Goal: Find specific page/section: Find specific page/section

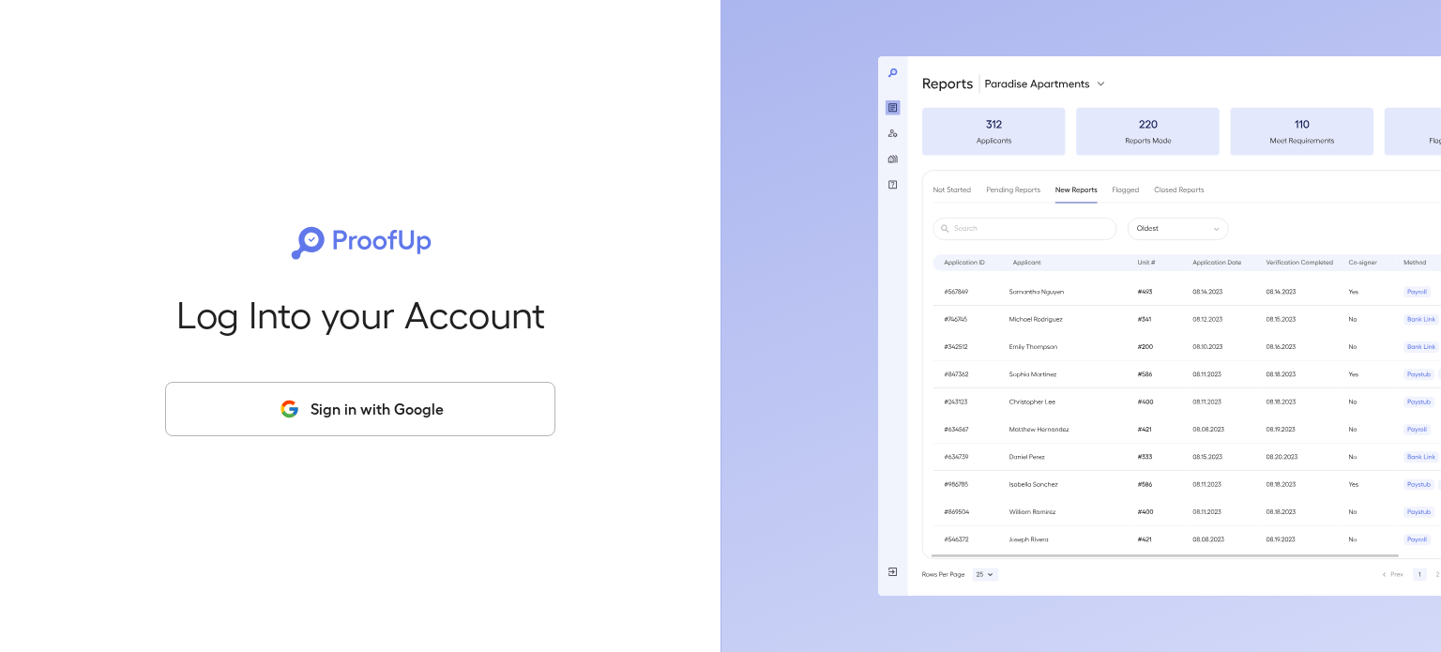
click at [316, 418] on button "Sign in with Google" at bounding box center [360, 409] width 390 height 54
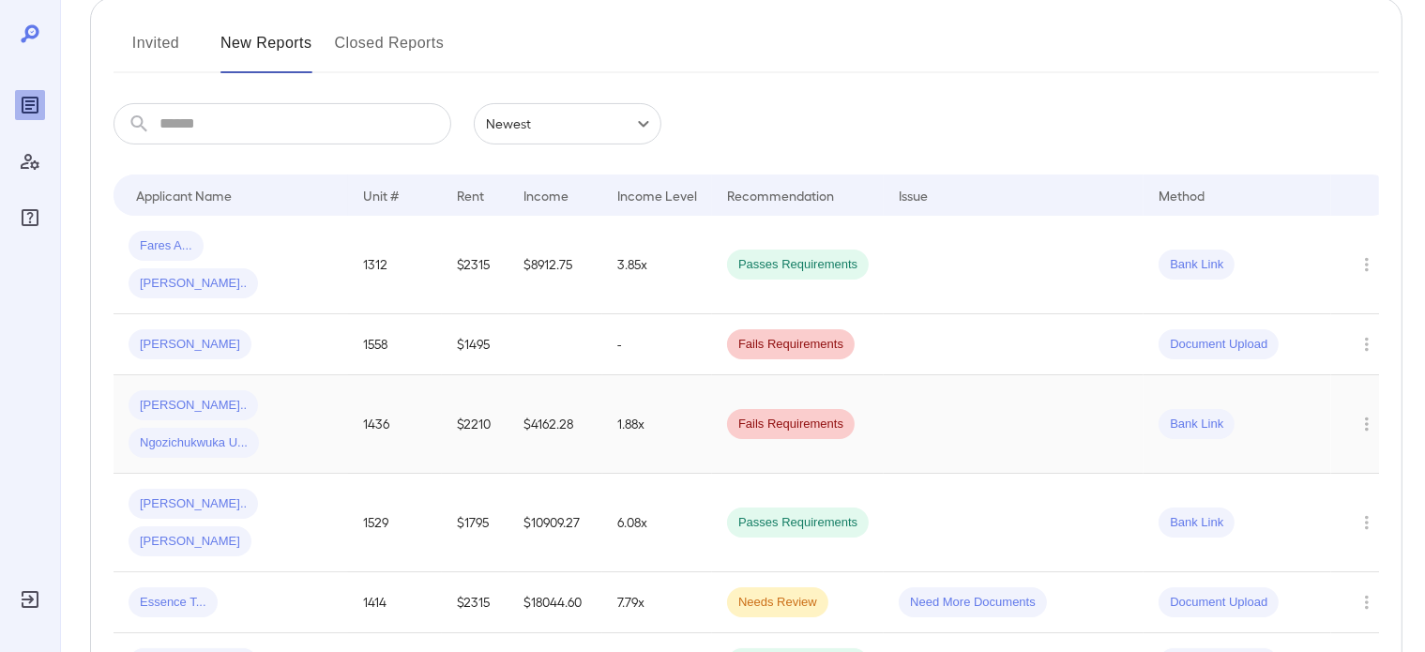
scroll to position [282, 0]
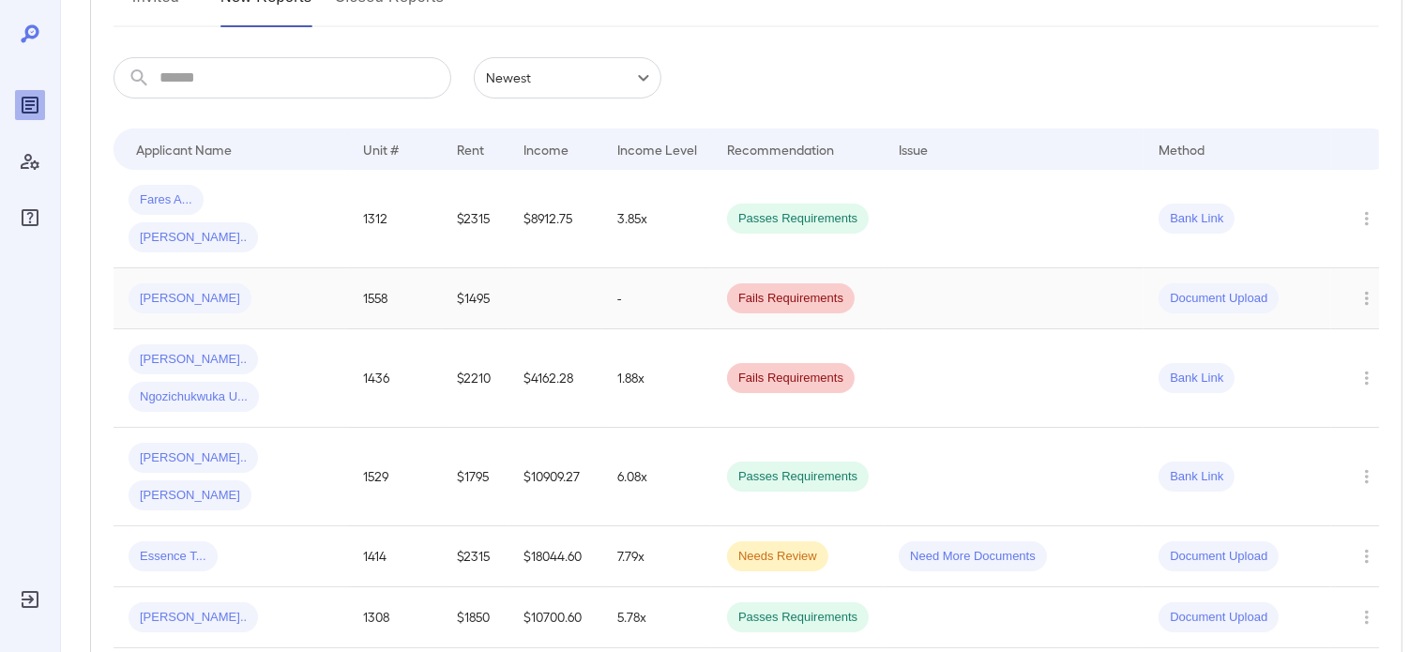
click at [899, 269] on td at bounding box center [1014, 298] width 260 height 61
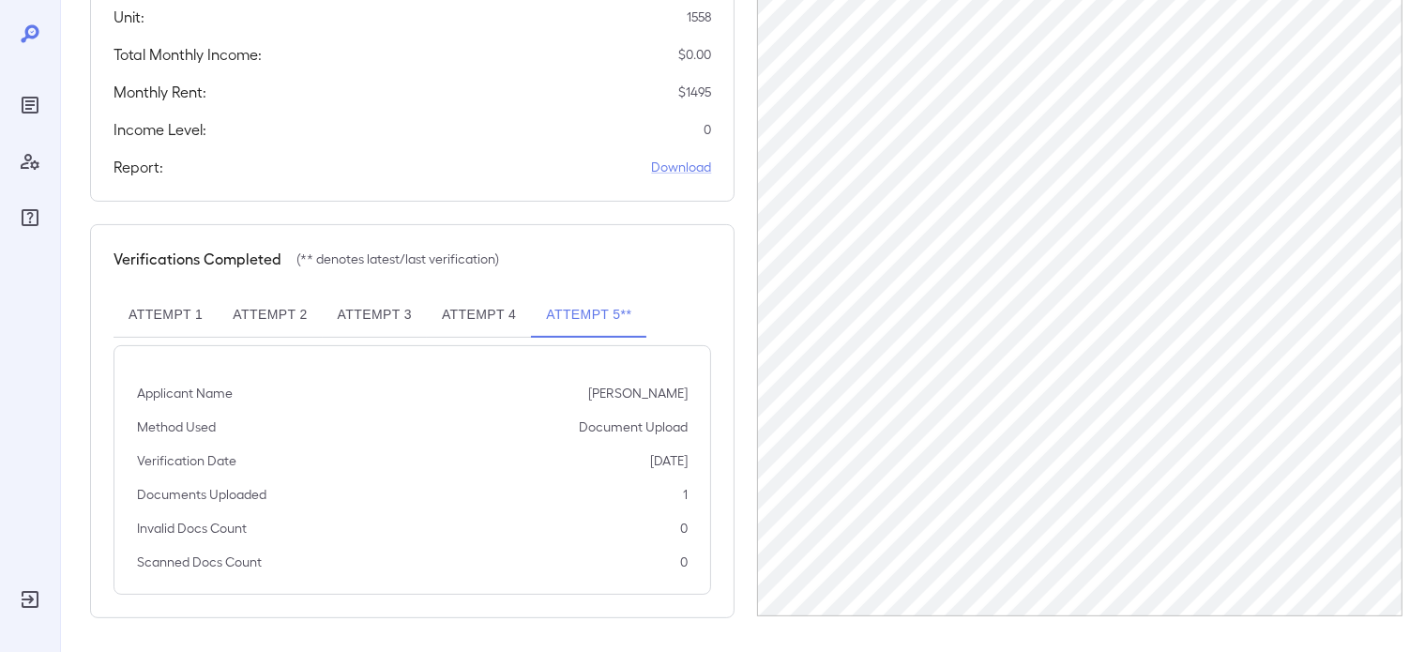
scroll to position [389, 0]
